Goal: Navigation & Orientation: Find specific page/section

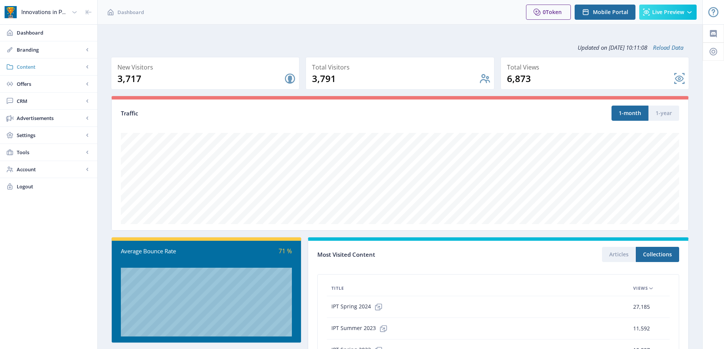
click at [31, 70] on span "Content" at bounding box center [50, 67] width 67 height 8
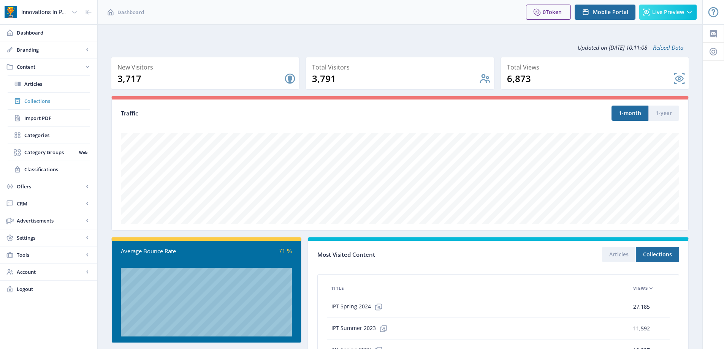
click at [39, 108] on link "Collections" at bounding box center [49, 101] width 82 height 17
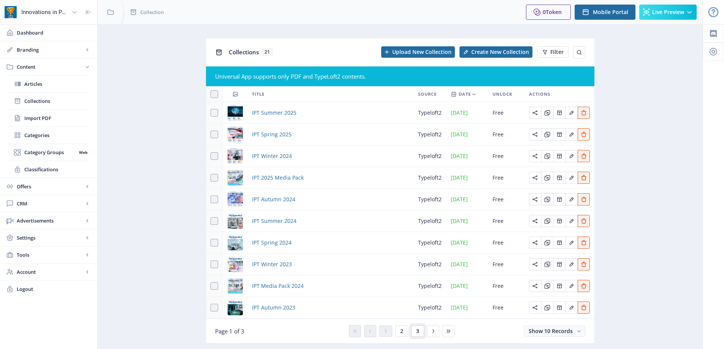
click at [416, 334] on span "3" at bounding box center [417, 331] width 3 height 6
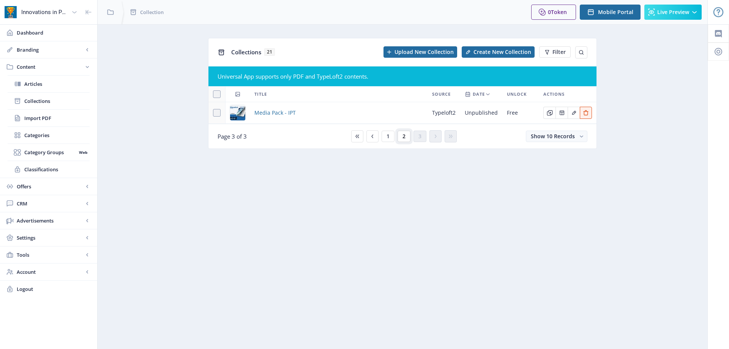
click at [404, 136] on span "2" at bounding box center [404, 136] width 3 height 6
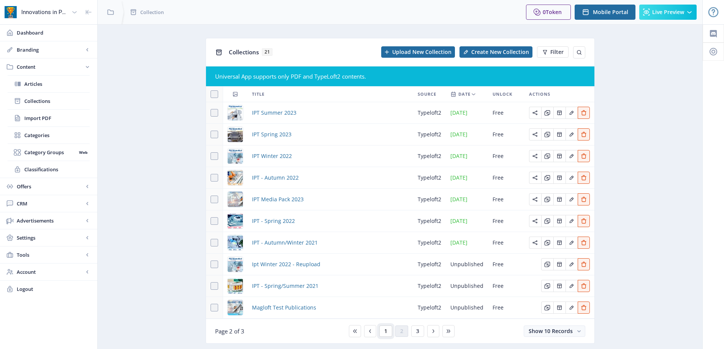
click at [386, 331] on span "1" at bounding box center [385, 331] width 3 height 6
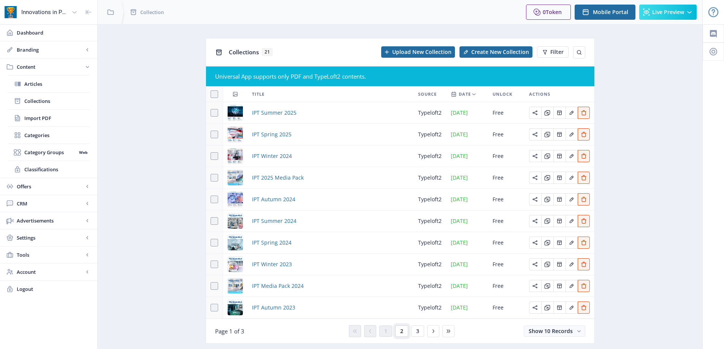
click at [406, 336] on button "2" at bounding box center [401, 331] width 13 height 11
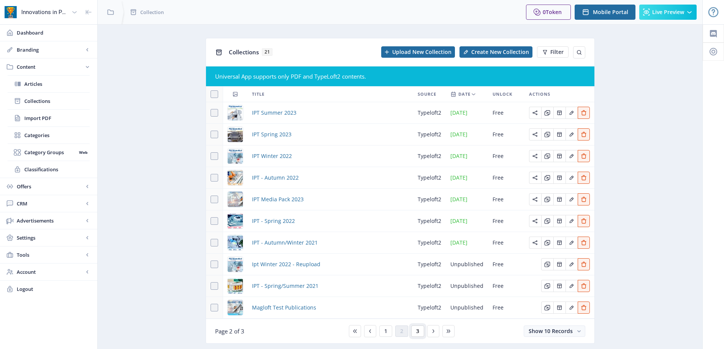
click at [422, 336] on button "3" at bounding box center [417, 331] width 13 height 11
